Goal: Navigation & Orientation: Find specific page/section

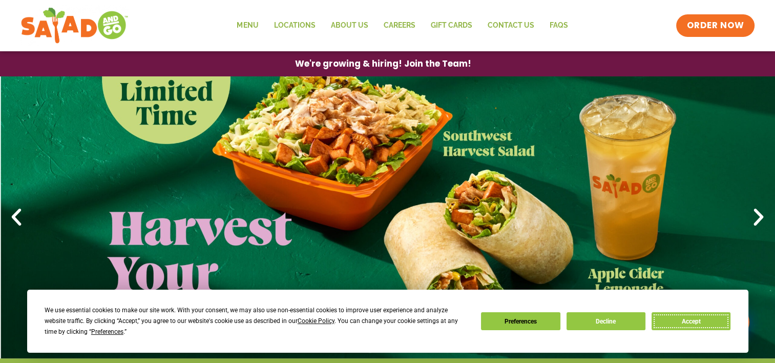
click at [672, 322] on button "Accept" at bounding box center [691, 321] width 79 height 18
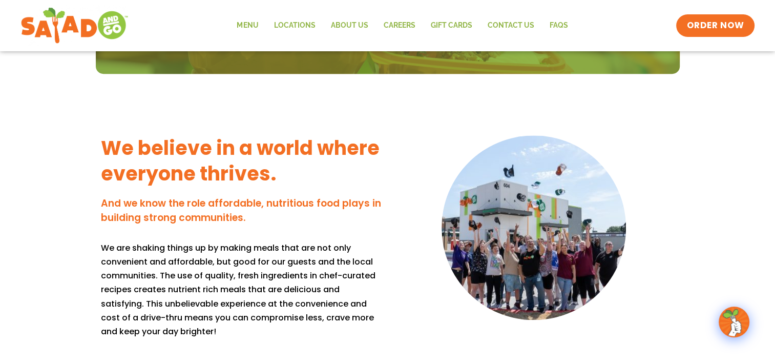
scroll to position [820, 0]
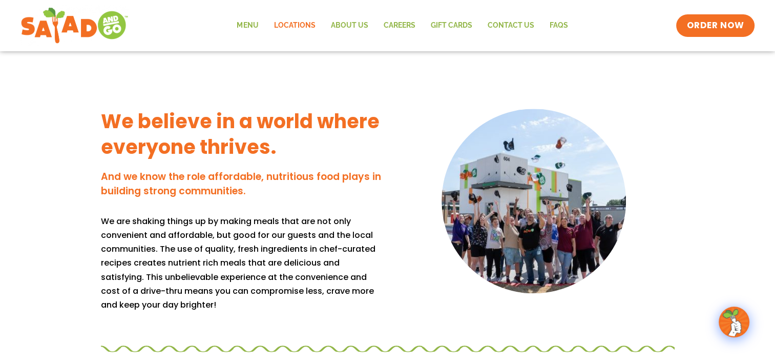
click at [295, 25] on link "Locations" at bounding box center [294, 26] width 57 height 24
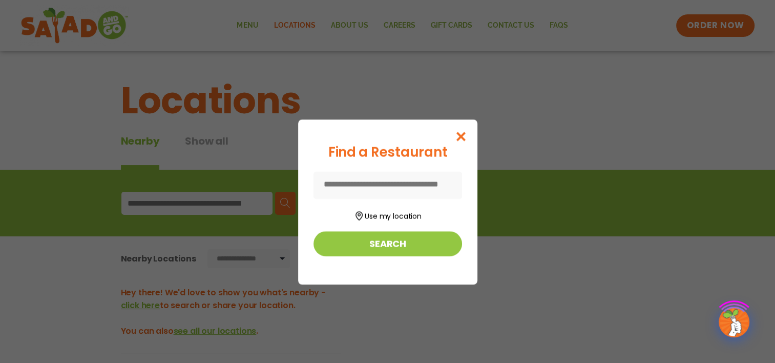
scroll to position [51, 0]
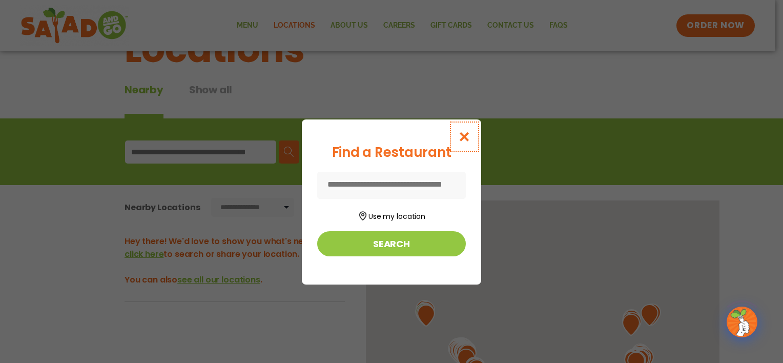
click at [469, 137] on icon "Close modal" at bounding box center [464, 136] width 13 height 11
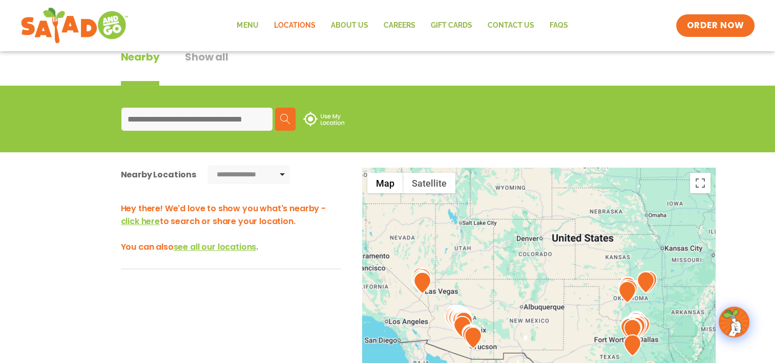
scroll to position [0, 0]
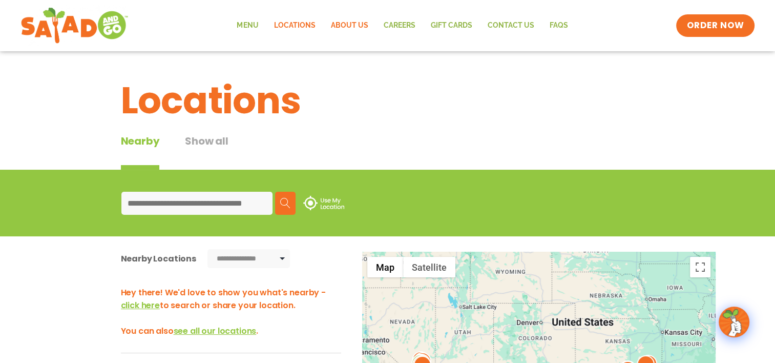
click at [348, 26] on link "About Us" at bounding box center [349, 26] width 53 height 24
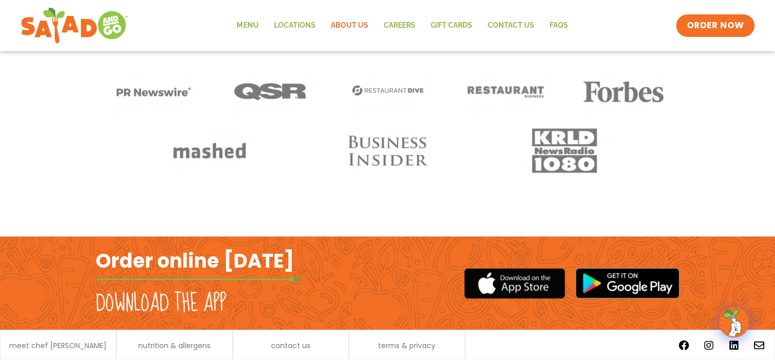
scroll to position [837, 0]
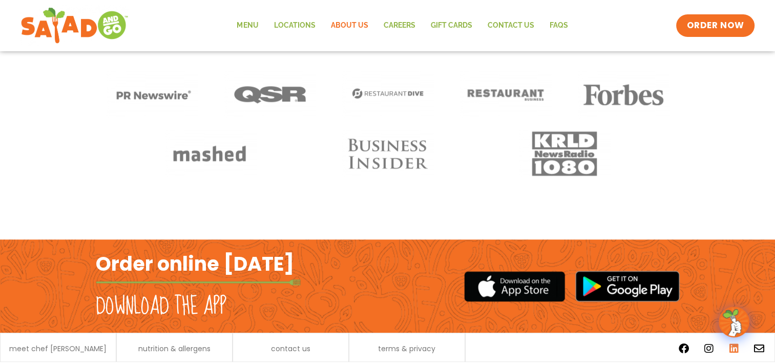
click at [730, 348] on icon at bounding box center [734, 348] width 10 height 10
